Goal: Find specific fact: Find specific fact

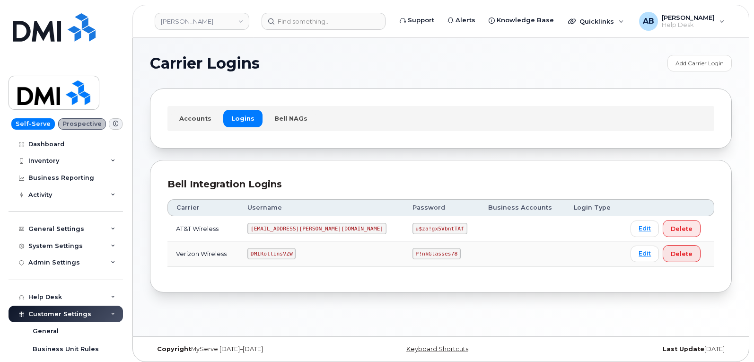
click at [291, 229] on code "[EMAIL_ADDRESS][PERSON_NAME][DOMAIN_NAME]" at bounding box center [316, 228] width 139 height 11
click at [296, 227] on code "[EMAIL_ADDRESS][PERSON_NAME][DOMAIN_NAME]" at bounding box center [316, 228] width 139 height 11
click at [297, 227] on code "[EMAIL_ADDRESS][PERSON_NAME][DOMAIN_NAME]" at bounding box center [316, 228] width 139 height 11
click at [290, 230] on code "[EMAIL_ADDRESS][PERSON_NAME][DOMAIN_NAME]" at bounding box center [316, 228] width 139 height 11
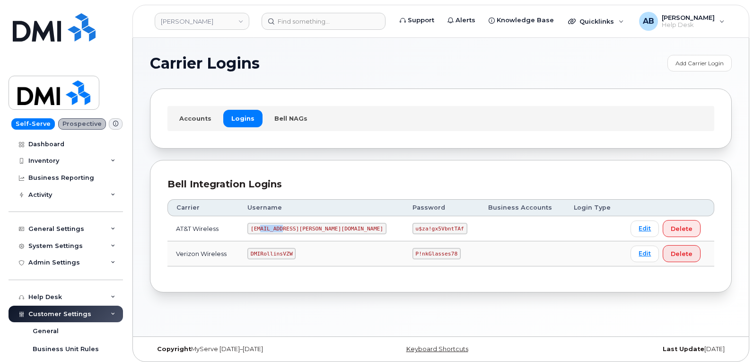
click at [291, 229] on code "[EMAIL_ADDRESS][PERSON_NAME][DOMAIN_NAME]" at bounding box center [316, 228] width 139 height 11
click at [293, 229] on code "[EMAIL_ADDRESS][PERSON_NAME][DOMAIN_NAME]" at bounding box center [316, 228] width 139 height 11
click at [294, 228] on code "[EMAIL_ADDRESS][PERSON_NAME][DOMAIN_NAME]" at bounding box center [316, 228] width 139 height 11
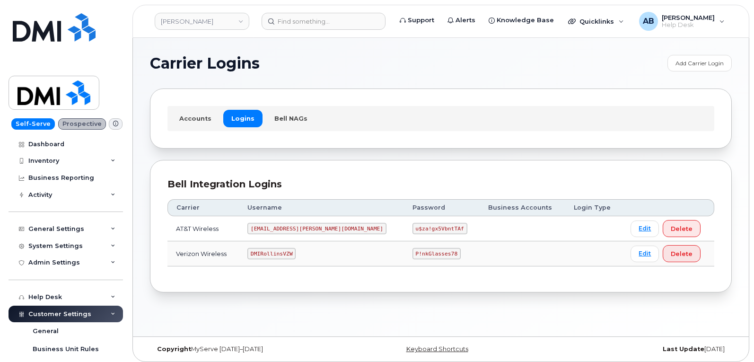
click at [413, 223] on code "u$za!gx5VbntTAf" at bounding box center [440, 228] width 55 height 11
click at [413, 228] on code "u$za!gx5VbntTAf" at bounding box center [440, 228] width 55 height 11
copy code "u$za!gx5VbntTAf"
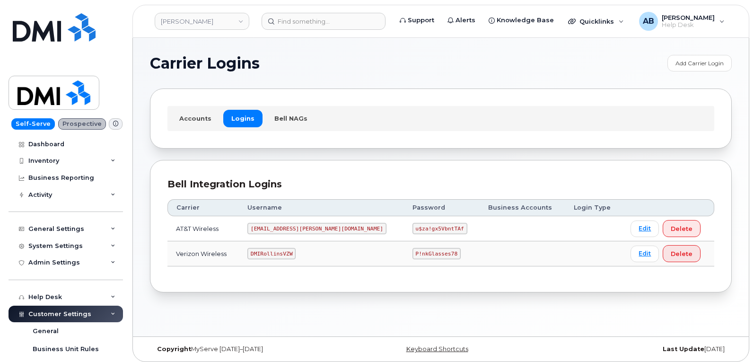
click at [345, 145] on div "Accounts Logins Bell NAGs" at bounding box center [441, 118] width 582 height 60
